Goal: Task Accomplishment & Management: Use online tool/utility

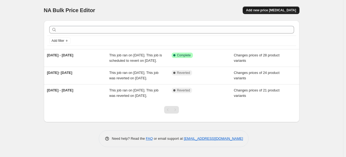
click at [268, 8] on button "Add new price [MEDICAL_DATA]" at bounding box center [271, 10] width 57 height 8
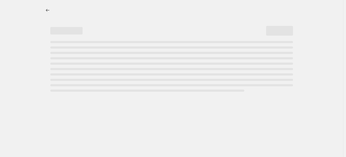
select select "percentage"
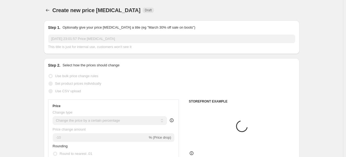
click at [73, 39] on input "[DATE] 23:01:57 Price [MEDICAL_DATA]" at bounding box center [171, 38] width 247 height 9
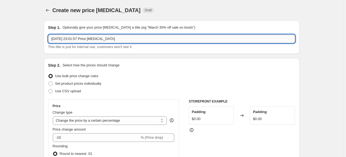
click at [124, 38] on input "[DATE] 23:01:57 Price [MEDICAL_DATA]" at bounding box center [171, 38] width 247 height 9
drag, startPoint x: 119, startPoint y: 39, endPoint x: 53, endPoint y: 37, distance: 66.8
click at [53, 37] on input "[DATE] 23:01:57 Price [MEDICAL_DATA]" at bounding box center [171, 38] width 247 height 9
type input "[DATE] - [DATE]"
click at [75, 90] on span "Use CSV upload" at bounding box center [68, 91] width 26 height 4
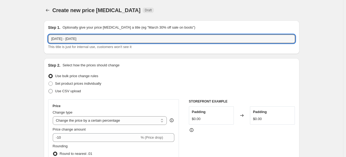
click at [49, 89] on input "Use CSV upload" at bounding box center [48, 89] width 0 height 0
radio input "true"
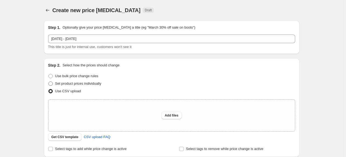
click at [76, 85] on span "Set product prices individually" at bounding box center [78, 83] width 46 height 4
click at [49, 82] on input "Set product prices individually" at bounding box center [48, 81] width 0 height 0
radio input "true"
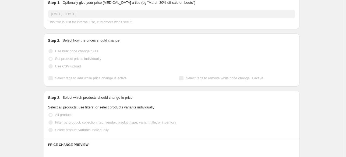
scroll to position [54, 0]
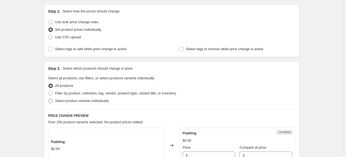
click at [75, 99] on span "Select product variants individually" at bounding box center [82, 101] width 54 height 4
click at [49, 99] on input "Select product variants individually" at bounding box center [48, 99] width 0 height 0
radio input "true"
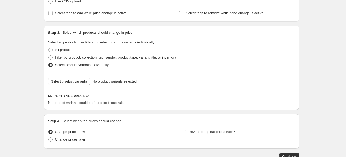
scroll to position [108, 0]
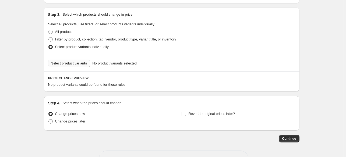
click at [84, 61] on span "Select product variants" at bounding box center [69, 63] width 36 height 4
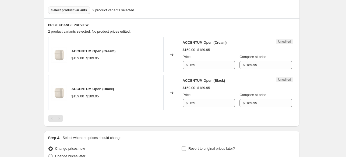
scroll to position [161, 0]
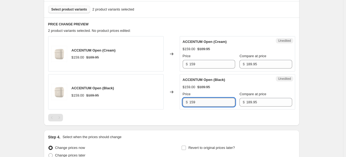
click at [193, 101] on input "159" at bounding box center [212, 102] width 46 height 9
type input "149"
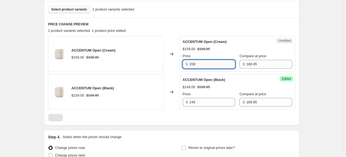
click at [193, 64] on input "159" at bounding box center [212, 64] width 46 height 9
type input "149"
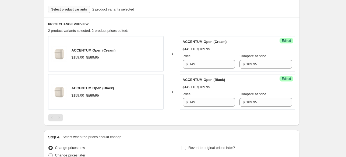
click at [222, 113] on div "ACCENTUM Open (Cream) $159.00 $189.95 Changed to Success Edited ACCENTUM Open (…" at bounding box center [171, 78] width 247 height 85
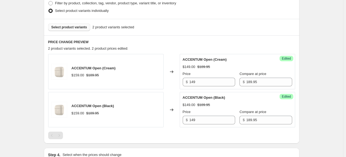
scroll to position [135, 0]
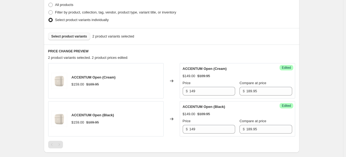
click at [78, 36] on span "Select product variants" at bounding box center [69, 36] width 36 height 4
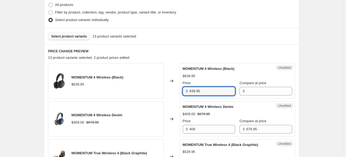
drag, startPoint x: 202, startPoint y: 92, endPoint x: 187, endPoint y: 92, distance: 15.6
click at [187, 92] on div "$ 639.95" at bounding box center [209, 91] width 52 height 9
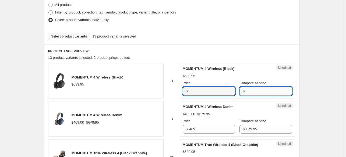
type input "639.95"
click at [249, 92] on input "Compare at price" at bounding box center [269, 91] width 46 height 9
paste input "639.95"
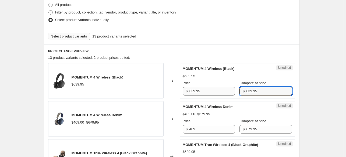
type input "639.95"
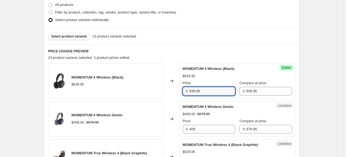
drag, startPoint x: 203, startPoint y: 90, endPoint x: 184, endPoint y: 90, distance: 19.9
click at [184, 90] on div "Success Edited MOMENTUM 4 Wireless (Black) $639.95 Price $ 639.95 Compare at pr…" at bounding box center [237, 80] width 115 height 35
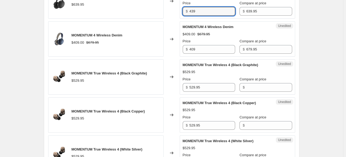
scroll to position [215, 0]
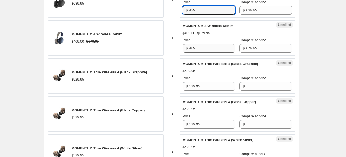
type input "439"
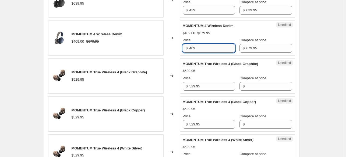
drag, startPoint x: 197, startPoint y: 47, endPoint x: 193, endPoint y: 48, distance: 4.1
click at [193, 48] on input "409" at bounding box center [212, 48] width 46 height 9
click at [201, 48] on input "409" at bounding box center [212, 48] width 46 height 9
drag, startPoint x: 201, startPoint y: 48, endPoint x: 185, endPoint y: 48, distance: 15.9
click at [185, 48] on div "$ 409" at bounding box center [209, 48] width 52 height 9
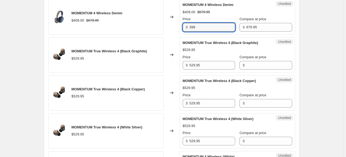
scroll to position [242, 0]
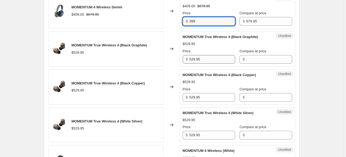
type input "399"
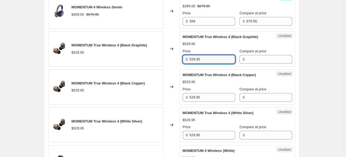
drag, startPoint x: 207, startPoint y: 58, endPoint x: 185, endPoint y: 58, distance: 21.5
click at [185, 58] on div "$ 529.95" at bounding box center [209, 59] width 52 height 9
click at [256, 60] on input "Compare at price" at bounding box center [269, 59] width 46 height 9
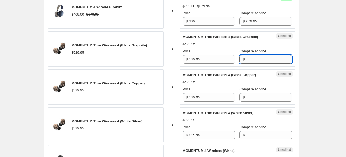
paste input "529.95"
type input "529.95"
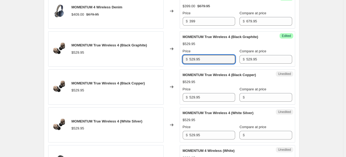
drag, startPoint x: 189, startPoint y: 56, endPoint x: 185, endPoint y: 55, distance: 4.6
click at [185, 55] on div "$ 529.95" at bounding box center [209, 59] width 52 height 9
type input "379"
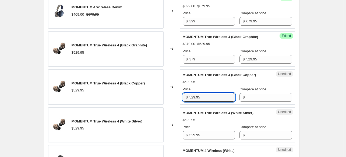
drag, startPoint x: 205, startPoint y: 96, endPoint x: 177, endPoint y: 94, distance: 28.1
click at [177, 94] on div "MOMENTUM True Wireless 4 (Black Copper) $529.95 Changed to Unedited MOMENTUM Tr…" at bounding box center [171, 86] width 247 height 35
type input "529.95"
click at [265, 97] on input "Compare at price" at bounding box center [269, 97] width 46 height 9
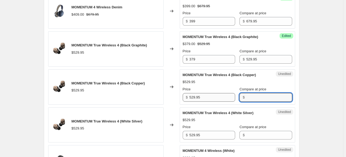
paste input "529.95"
type input "529.95"
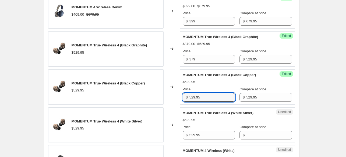
drag, startPoint x: 205, startPoint y: 98, endPoint x: 173, endPoint y: 95, distance: 31.7
click at [173, 95] on div "MOMENTUM True Wireless 4 (Black Copper) $529.95 Changed to Success Edited MOMEN…" at bounding box center [171, 86] width 247 height 35
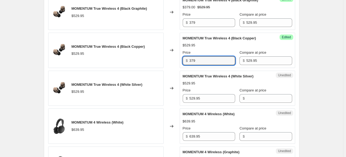
scroll to position [296, 0]
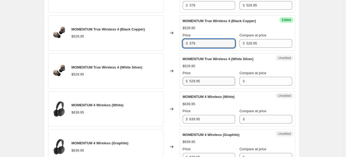
type input "379"
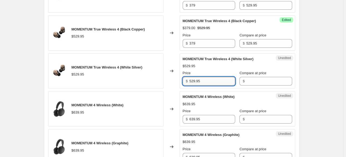
drag, startPoint x: 200, startPoint y: 83, endPoint x: 213, endPoint y: 80, distance: 13.4
click at [196, 82] on input "529.95" at bounding box center [212, 81] width 46 height 9
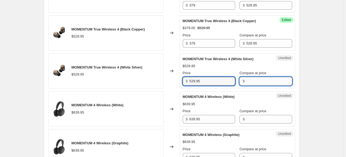
click at [258, 80] on input "Compare at price" at bounding box center [269, 81] width 46 height 9
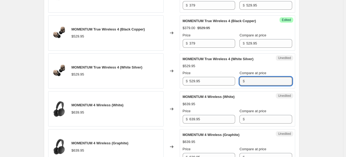
paste input "529.95"
type input "529.95"
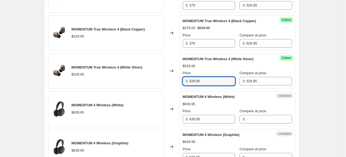
drag, startPoint x: 205, startPoint y: 81, endPoint x: 180, endPoint y: 80, distance: 25.3
click at [180, 80] on div "MOMENTUM True Wireless 4 (White Silver) $529.95 Changed to Success Edited MOMEN…" at bounding box center [171, 70] width 247 height 35
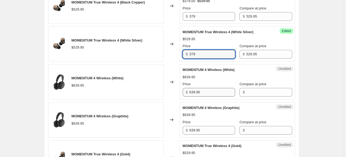
type input "379"
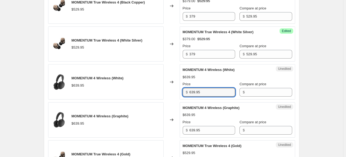
drag, startPoint x: 205, startPoint y: 90, endPoint x: 188, endPoint y: 88, distance: 17.0
click at [180, 89] on div "MOMENTUM 4 Wireless (White) $639.95 Changed to Unedited MOMENTUM 4 Wireless (Wh…" at bounding box center [171, 81] width 247 height 35
type input "639.95"
click at [262, 94] on input "Compare at price" at bounding box center [269, 92] width 46 height 9
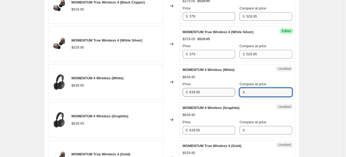
paste input "639.95"
type input "639.95"
click at [174, 92] on div "MOMENTUM 4 Wireless (White) $639.95 Changed to Unedited MOMENTUM 4 Wireless (Wh…" at bounding box center [171, 81] width 247 height 35
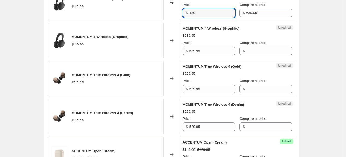
scroll to position [404, 0]
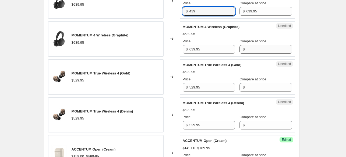
type input "439"
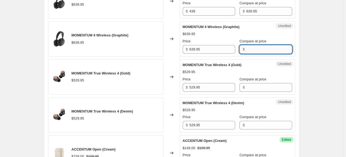
click at [254, 47] on input "Compare at price" at bounding box center [269, 49] width 46 height 9
paste input "639.95"
type input "639.95"
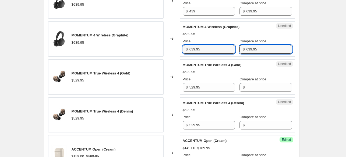
drag, startPoint x: 206, startPoint y: 48, endPoint x: 156, endPoint y: 44, distance: 51.0
click at [156, 44] on div "MOMENTUM 4 Wireless (Graphite) $639.95 Changed to Unedited MOMENTUM 4 Wireless …" at bounding box center [171, 38] width 247 height 35
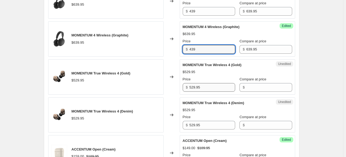
type input "439"
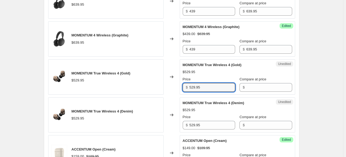
drag, startPoint x: 205, startPoint y: 87, endPoint x: 185, endPoint y: 86, distance: 19.4
click at [185, 86] on div "$ 529.95" at bounding box center [209, 87] width 52 height 9
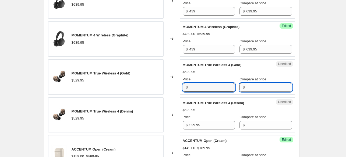
type input "529.95"
click at [253, 87] on input "Compare at price" at bounding box center [269, 87] width 46 height 9
paste input "529.95"
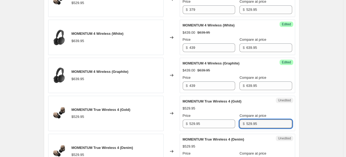
scroll to position [377, 0]
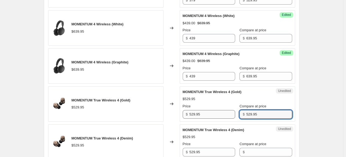
type input "529.95"
drag, startPoint x: 205, startPoint y: 112, endPoint x: 186, endPoint y: 111, distance: 19.1
click at [186, 111] on div "$ 529.95" at bounding box center [209, 114] width 52 height 9
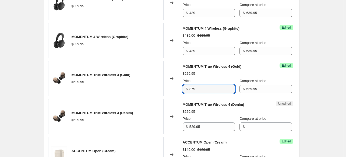
scroll to position [431, 0]
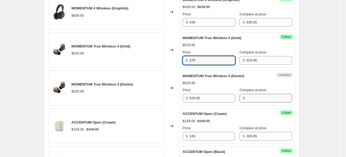
type input "379"
click at [247, 100] on input "Compare at price" at bounding box center [269, 98] width 46 height 9
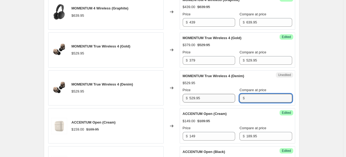
paste input "529.95"
type input "529.95"
drag, startPoint x: 202, startPoint y: 97, endPoint x: 184, endPoint y: 97, distance: 18.0
click at [184, 97] on div "$ 529.95" at bounding box center [209, 98] width 52 height 9
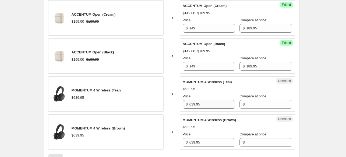
scroll to position [565, 0]
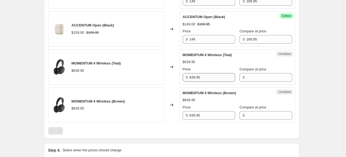
type input "379"
drag, startPoint x: 203, startPoint y: 75, endPoint x: 173, endPoint y: 77, distance: 29.7
click at [173, 77] on div "MOMENTUM 4 Wireless (Teal) $639.95 Changed to Unedited MOMENTUM 4 Wireless (Tea…" at bounding box center [171, 66] width 247 height 35
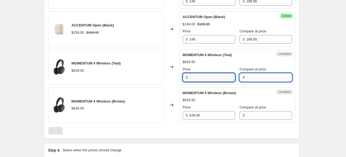
type input "639.95"
click at [264, 79] on input "Compare at price" at bounding box center [269, 77] width 46 height 9
paste input "639.95"
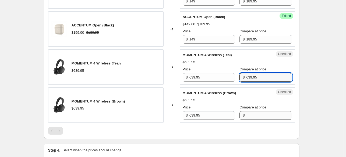
type input "639.95"
click at [264, 111] on input "Compare at price" at bounding box center [269, 115] width 46 height 9
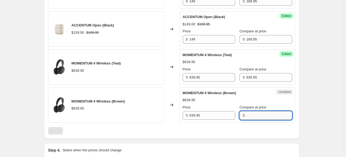
paste input "639.95"
type input "639.95"
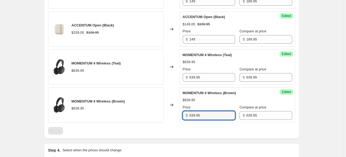
drag, startPoint x: 207, startPoint y: 111, endPoint x: 183, endPoint y: 112, distance: 24.2
click at [183, 112] on div "Success Edited MOMENTUM 4 Wireless (Brown) $639.95 Price $ 639.95 Compare at pr…" at bounding box center [237, 104] width 115 height 35
type input "439"
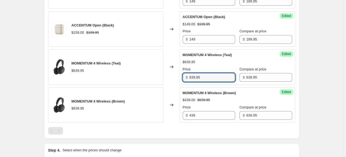
drag, startPoint x: 202, startPoint y: 78, endPoint x: 183, endPoint y: 77, distance: 19.7
click at [183, 77] on div "Success Edited MOMENTUM 4 Wireless (Teal) $639.95 Price $ 639.95 Compare at pri…" at bounding box center [237, 66] width 115 height 35
type input "439"
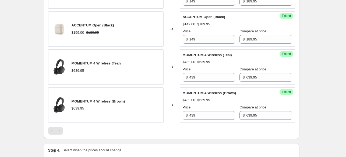
click at [213, 127] on div at bounding box center [171, 131] width 247 height 8
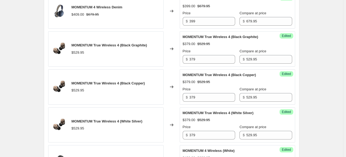
scroll to position [108, 0]
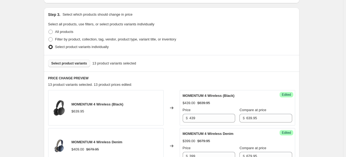
click at [64, 62] on span "Select product variants" at bounding box center [69, 63] width 36 height 4
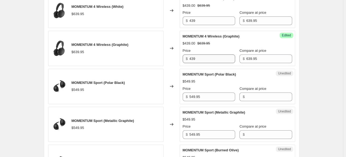
scroll to position [404, 0]
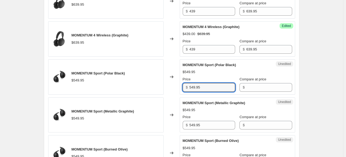
drag, startPoint x: 212, startPoint y: 85, endPoint x: 185, endPoint y: 85, distance: 26.1
click at [185, 85] on div "$ 549.95" at bounding box center [209, 87] width 52 height 9
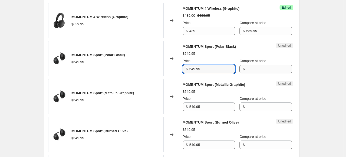
scroll to position [431, 0]
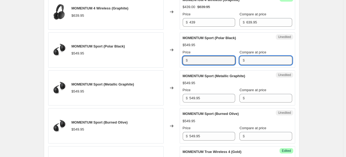
type input "549.95"
click at [254, 60] on input "Compare at price" at bounding box center [269, 60] width 46 height 9
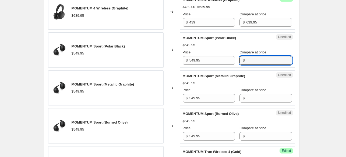
paste input "549.95"
type input "549.95"
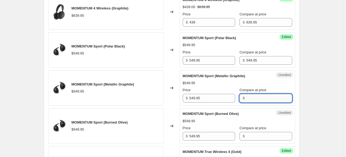
click at [254, 98] on input "Compare at price" at bounding box center [269, 98] width 46 height 9
paste input "549.95"
type input "549.95"
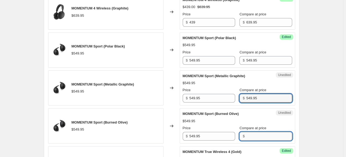
click at [249, 136] on input "Compare at price" at bounding box center [269, 136] width 46 height 9
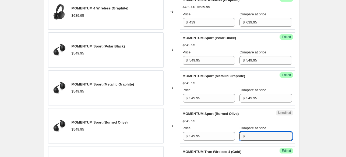
paste input "549.95"
type input "549.95"
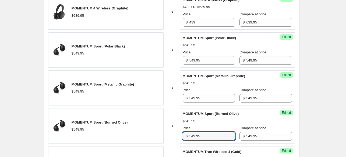
drag, startPoint x: 208, startPoint y: 135, endPoint x: 181, endPoint y: 136, distance: 26.7
click at [181, 136] on div "Success Edited MOMENTUM Sport (Burned Olive) $549.95 Price $ 549.95 Compare at …" at bounding box center [237, 125] width 115 height 35
type input "319"
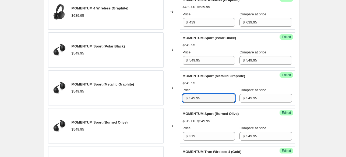
drag, startPoint x: 208, startPoint y: 99, endPoint x: 181, endPoint y: 100, distance: 26.9
click at [181, 100] on div "Success Edited MOMENTUM Sport (Metallic Graphite) $549.95 Price $ 549.95 Compar…" at bounding box center [237, 87] width 115 height 35
type input "319"
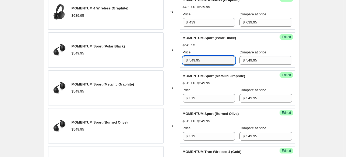
drag, startPoint x: 205, startPoint y: 60, endPoint x: 170, endPoint y: 61, distance: 34.5
click at [169, 61] on div "MOMENTUM Sport (Polar Black) $549.95 Changed to Success Edited MOMENTUM Sport (…" at bounding box center [171, 49] width 247 height 35
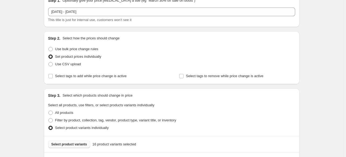
scroll to position [135, 0]
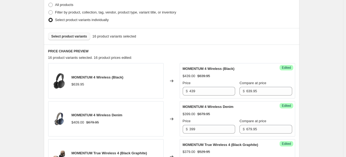
type input "319"
click at [77, 38] on span "Select product variants" at bounding box center [69, 36] width 36 height 4
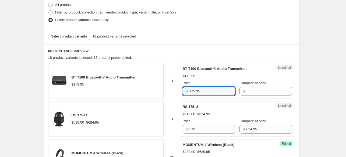
drag, startPoint x: 215, startPoint y: 93, endPoint x: 181, endPoint y: 93, distance: 33.9
click at [181, 93] on div "Unedited BT T100 Bluetooth® Audio Transmitter $179.95 Price $ 179.95 Compare at…" at bounding box center [237, 80] width 115 height 35
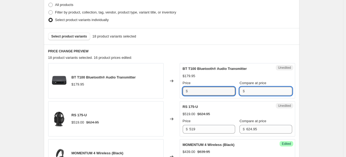
type input "179.95"
click at [248, 92] on input "Compare at price" at bounding box center [269, 91] width 46 height 9
paste input "179.95"
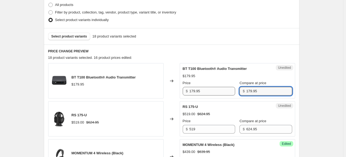
type input "179.95"
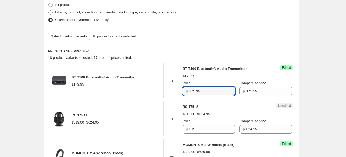
drag, startPoint x: 199, startPoint y: 94, endPoint x: 183, endPoint y: 94, distance: 15.9
click at [183, 94] on div "Success Edited BT T100 Bluetooth® Audio Transmitter $179.95 Price $ 179.95 Comp…" at bounding box center [237, 80] width 115 height 35
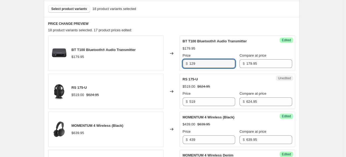
scroll to position [161, 0]
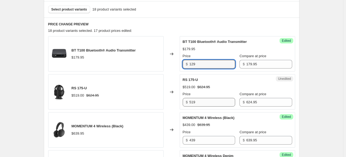
type input "129"
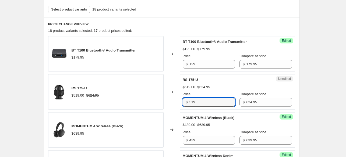
drag, startPoint x: 207, startPoint y: 101, endPoint x: 181, endPoint y: 101, distance: 25.8
click at [181, 101] on div "Unedited RS 175-U $519.00 $624.95 Price $ 519 Compare at price $ 624.95" at bounding box center [237, 91] width 115 height 35
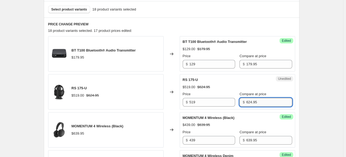
click at [256, 100] on input "624.95" at bounding box center [269, 102] width 46 height 9
drag, startPoint x: 256, startPoint y: 100, endPoint x: 230, endPoint y: 101, distance: 25.3
click at [230, 101] on div "Price $ 519 Compare at price $ 624.95" at bounding box center [238, 98] width 110 height 15
click at [207, 100] on input "519" at bounding box center [212, 102] width 46 height 9
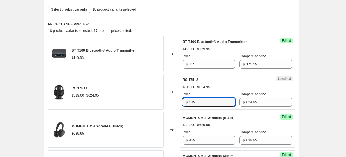
drag, startPoint x: 191, startPoint y: 101, endPoint x: 180, endPoint y: 103, distance: 10.9
click at [180, 103] on div "RS 175-U $519.00 $624.95 Changed to Unedited RS 175-U $519.00 $624.95 Price $ 5…" at bounding box center [171, 91] width 247 height 35
drag, startPoint x: 197, startPoint y: 102, endPoint x: 183, endPoint y: 103, distance: 14.0
click at [183, 103] on div "Unedited RS 175-U $519.00 $624.95 Price $ 519 Compare at price $ 624.95" at bounding box center [237, 91] width 115 height 35
type input "479"
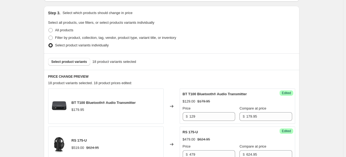
scroll to position [108, 0]
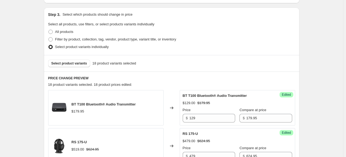
click at [80, 59] on div "Select product variants 18 product variants selected" at bounding box center [172, 63] width 256 height 16
click at [80, 61] on span "Select product variants" at bounding box center [69, 63] width 36 height 4
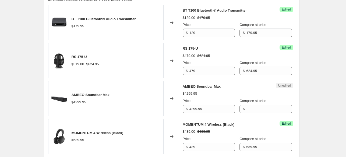
scroll to position [194, 0]
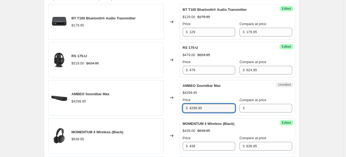
drag, startPoint x: 207, startPoint y: 107, endPoint x: 186, endPoint y: 106, distance: 20.8
click at [184, 107] on div "$ 4299.95" at bounding box center [209, 108] width 52 height 9
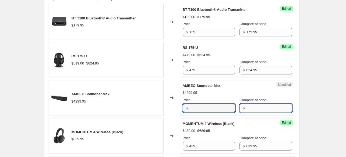
type input "4299.95"
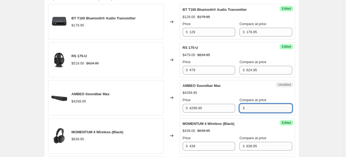
click at [259, 104] on input "Compare at price" at bounding box center [269, 108] width 46 height 9
paste input "4299.95"
type input "4299.95"
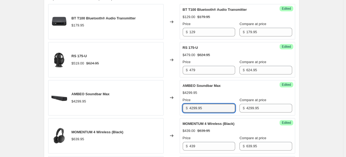
drag, startPoint x: 210, startPoint y: 107, endPoint x: 184, endPoint y: 110, distance: 25.7
click at [185, 110] on div "$ 4299.95" at bounding box center [209, 108] width 52 height 9
type input "3299"
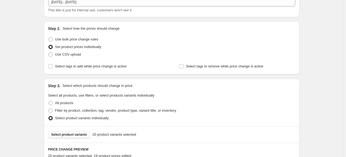
scroll to position [81, 0]
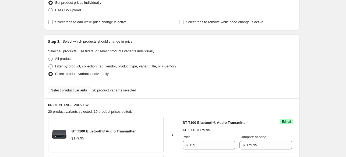
click at [83, 90] on span "Select product variants" at bounding box center [69, 90] width 36 height 4
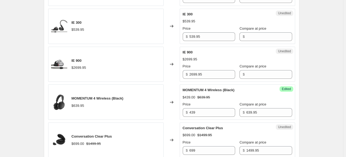
scroll to position [296, 0]
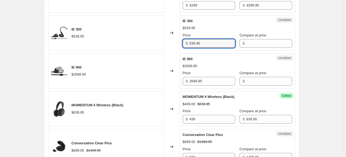
drag, startPoint x: 210, startPoint y: 40, endPoint x: 177, endPoint y: 41, distance: 33.4
click at [177, 41] on div "IE 300 $539.95 Changed to Unedited IE 300 $539.95 Price $ 539.95 Compare at pri…" at bounding box center [171, 32] width 247 height 35
type input "539.95"
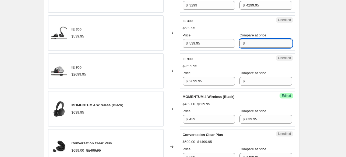
click at [268, 45] on input "Compare at price" at bounding box center [269, 43] width 46 height 9
paste input "539.95"
type input "539.95"
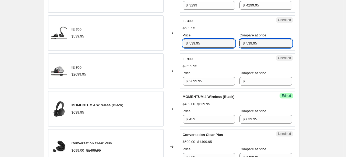
drag, startPoint x: 201, startPoint y: 44, endPoint x: 184, endPoint y: 44, distance: 16.4
click at [184, 44] on div "$ 539.95" at bounding box center [209, 43] width 52 height 9
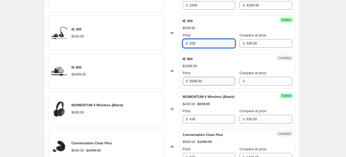
type input "329"
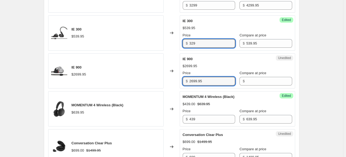
drag, startPoint x: 205, startPoint y: 80, endPoint x: 177, endPoint y: 80, distance: 28.8
click at [177, 81] on div "IE 900 $2699.95 Changed to Unedited IE 900 $2699.95 Price $ 2699.95 Compare at …" at bounding box center [171, 70] width 247 height 35
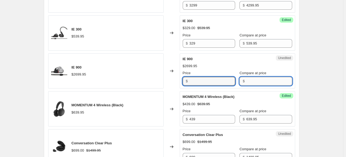
type input "2699.95"
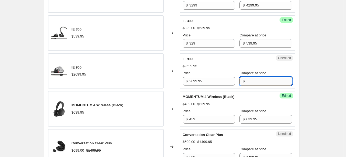
click at [266, 78] on input "Compare at price" at bounding box center [269, 81] width 46 height 9
paste input "2699.95"
type input "2699.95"
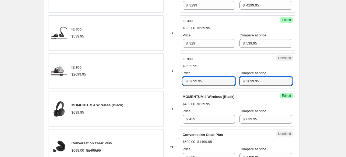
drag, startPoint x: 209, startPoint y: 82, endPoint x: 184, endPoint y: 80, distance: 25.1
click at [184, 80] on div "$ 2699.95" at bounding box center [209, 81] width 52 height 9
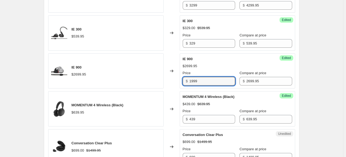
type input "1999"
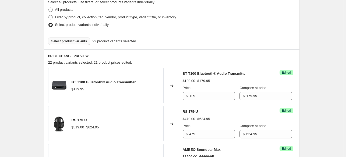
scroll to position [27, 0]
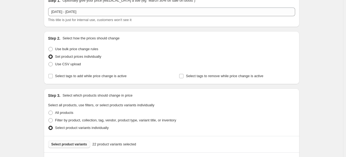
click at [75, 145] on span "Select product variants" at bounding box center [69, 144] width 36 height 4
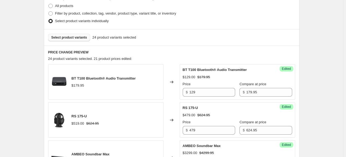
scroll to position [247, 0]
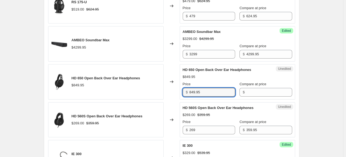
drag, startPoint x: 205, startPoint y: 92, endPoint x: 181, endPoint y: 90, distance: 24.0
click at [180, 91] on div "HD 650 Open Back Over Ear Headphones $849.95 Changed to Unedited HD 650 Open Ba…" at bounding box center [171, 81] width 247 height 35
type input "849.95"
click at [251, 92] on input "Compare at price" at bounding box center [269, 92] width 46 height 9
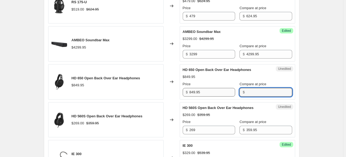
paste input "849.95"
type input "849.95"
drag, startPoint x: 180, startPoint y: 90, endPoint x: 174, endPoint y: 89, distance: 6.0
click at [174, 89] on div "HD 650 Open Back Over Ear Headphones $849.95 Changed to Unedited HD 650 Open Ba…" at bounding box center [171, 81] width 247 height 35
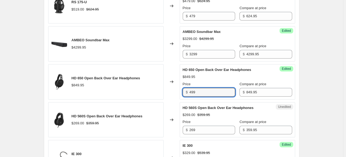
type input "499"
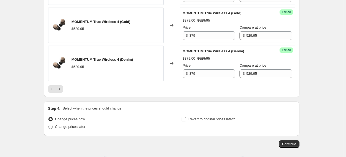
scroll to position [893, 0]
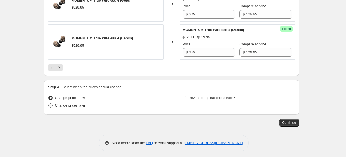
click at [82, 104] on span "Change prices later" at bounding box center [70, 105] width 30 height 4
click at [49, 103] on input "Change prices later" at bounding box center [48, 103] width 0 height 0
radio input "true"
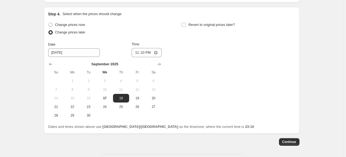
scroll to position [985, 0]
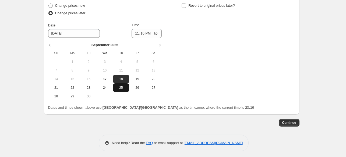
click at [121, 86] on span "25" at bounding box center [121, 87] width 12 height 4
click at [106, 86] on span "24" at bounding box center [105, 87] width 12 height 4
type input "[DATE]"
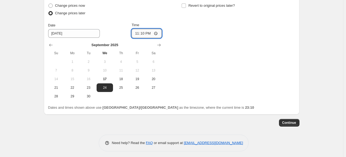
click at [138, 32] on input "23:10" at bounding box center [147, 33] width 30 height 9
click at [146, 31] on input "21:10" at bounding box center [147, 33] width 30 height 9
click at [236, 46] on div "Change prices now Change prices later Date [DATE] Time 21:00 [DATE] Su Mo Tu We…" at bounding box center [171, 51] width 247 height 99
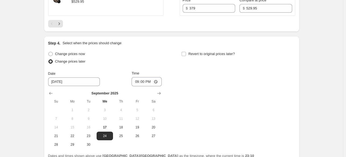
scroll to position [931, 0]
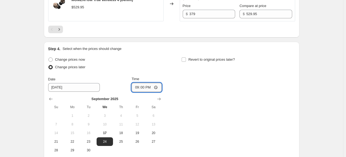
click at [137, 86] on input "21:00" at bounding box center [147, 87] width 30 height 9
click at [142, 85] on input "21:00" at bounding box center [147, 87] width 30 height 9
type input "21:02"
click at [210, 93] on div "Change prices now Change prices later Date [DATE] Time 21:[DATE] Mo Tu We Th Fr…" at bounding box center [171, 105] width 247 height 99
click at [186, 58] on input "Revert to original prices later?" at bounding box center [184, 59] width 4 height 4
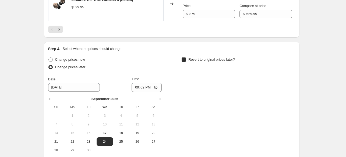
checkbox input "true"
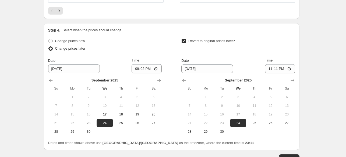
scroll to position [958, 0]
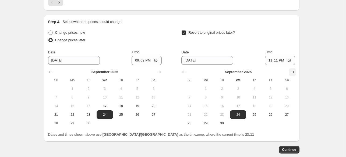
click at [292, 70] on icon "Show next month, October 2025" at bounding box center [292, 71] width 5 height 5
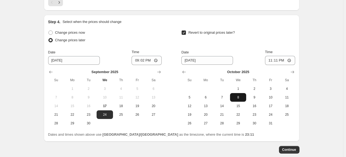
click at [242, 97] on span "8" at bounding box center [238, 97] width 12 height 4
click at [256, 95] on span "9" at bounding box center [254, 97] width 12 height 4
type input "[DATE]"
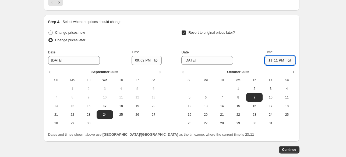
click at [272, 59] on input "23:11" at bounding box center [280, 60] width 30 height 9
click at [279, 59] on input "12:11" at bounding box center [280, 60] width 30 height 9
click at [291, 59] on input "12:11" at bounding box center [280, 60] width 30 height 9
type input "00:59"
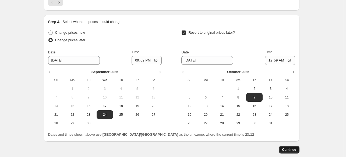
click at [287, 147] on span "Continue" at bounding box center [289, 149] width 14 height 4
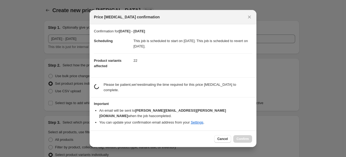
scroll to position [0, 0]
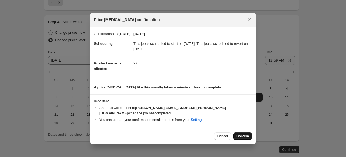
click at [245, 134] on span "Confirm" at bounding box center [243, 136] width 12 height 4
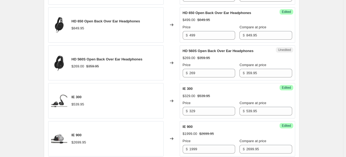
scroll to position [318, 0]
